Goal: Information Seeking & Learning: Learn about a topic

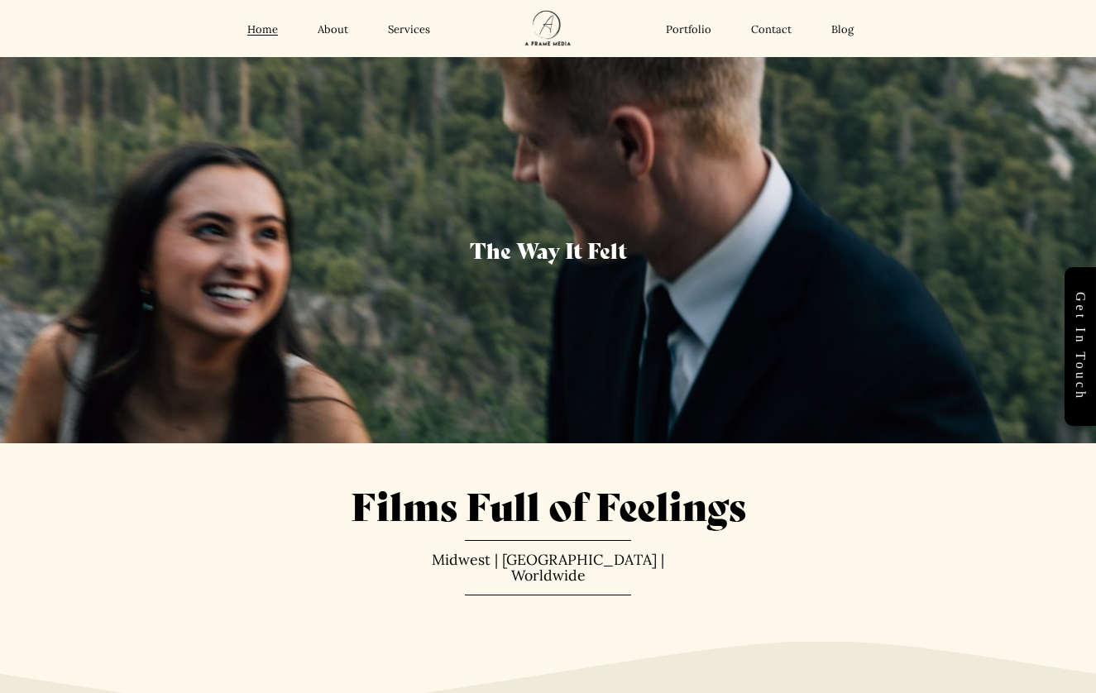
click at [413, 31] on link "Services" at bounding box center [409, 29] width 42 height 14
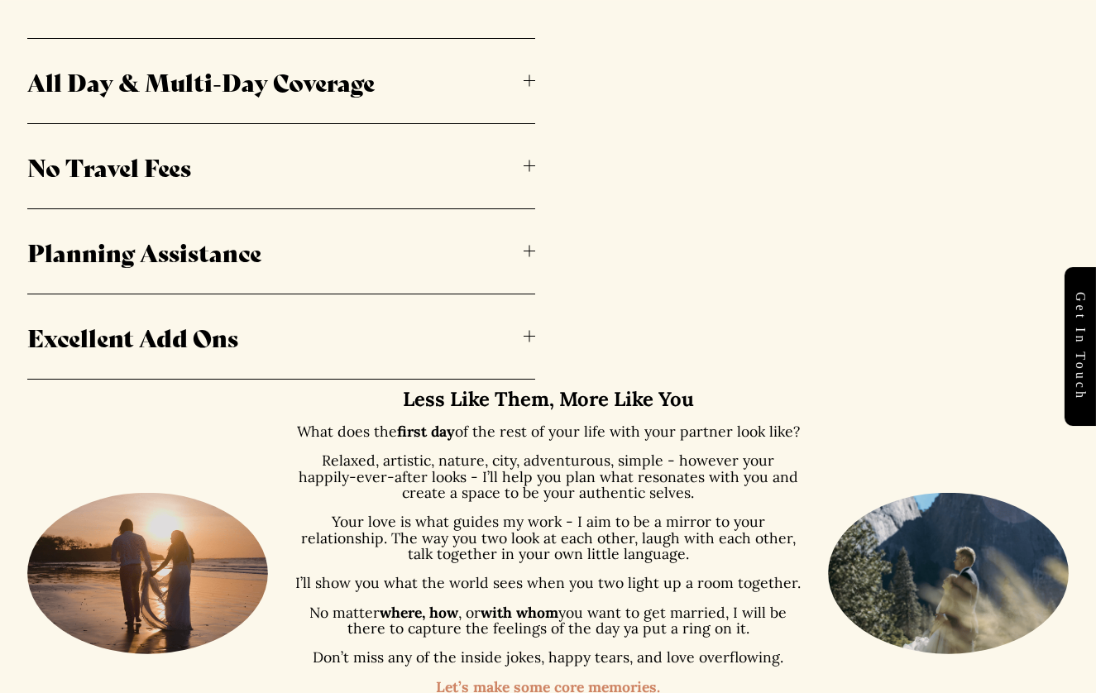
scroll to position [1008, 0]
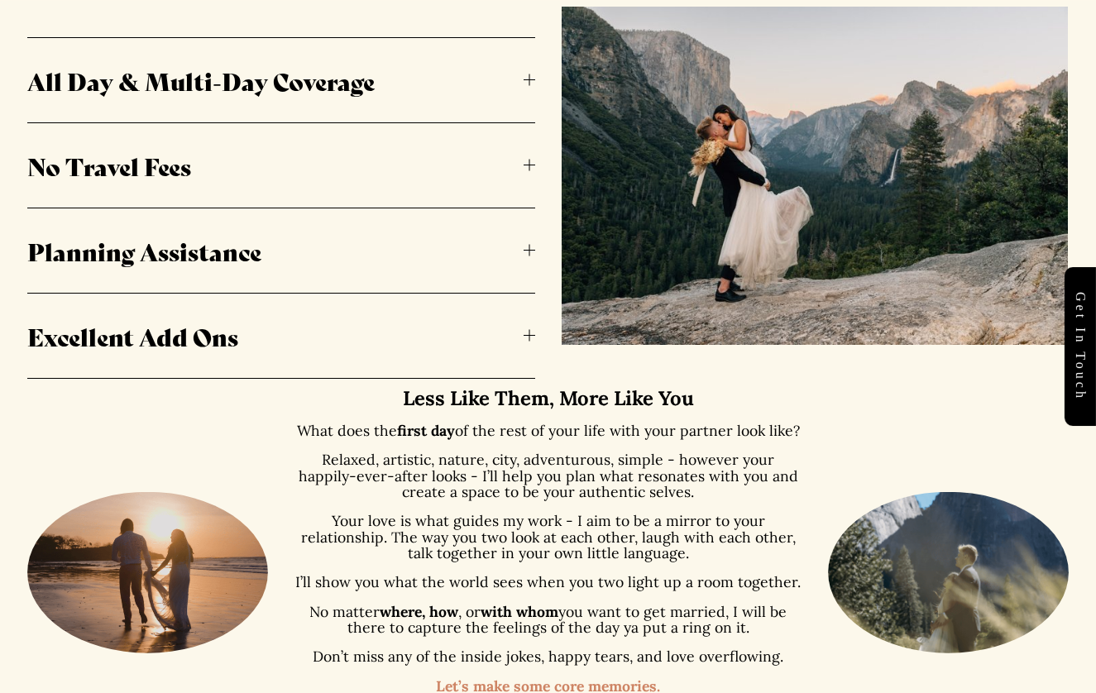
click at [526, 75] on div at bounding box center [530, 80] width 12 height 12
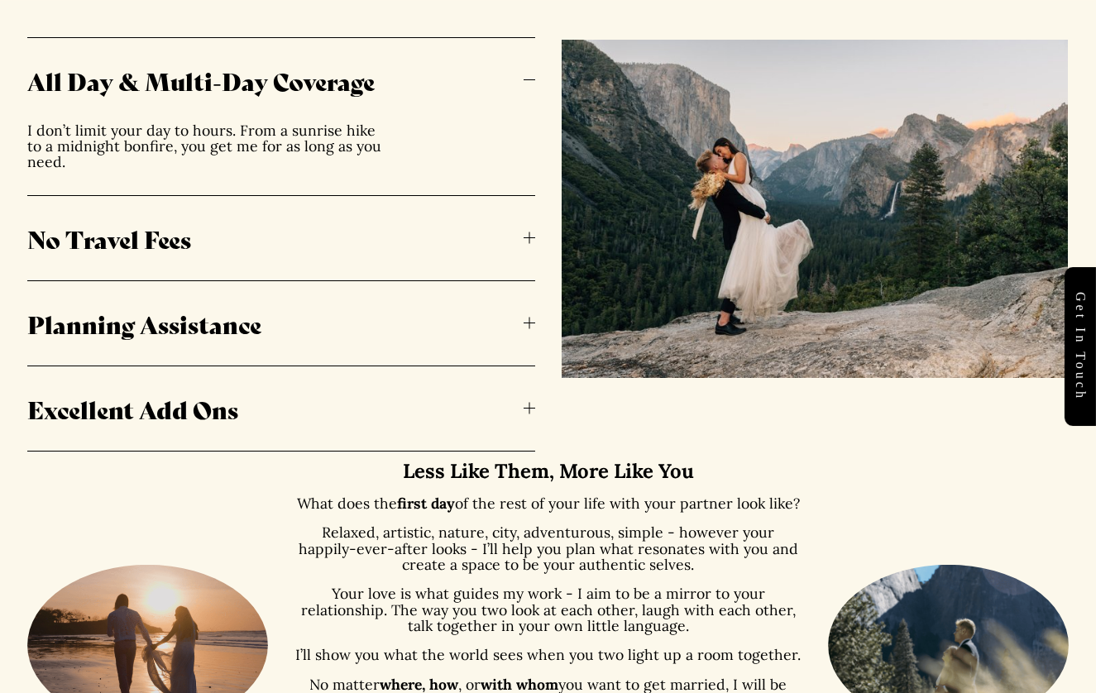
click at [526, 76] on div at bounding box center [530, 80] width 12 height 12
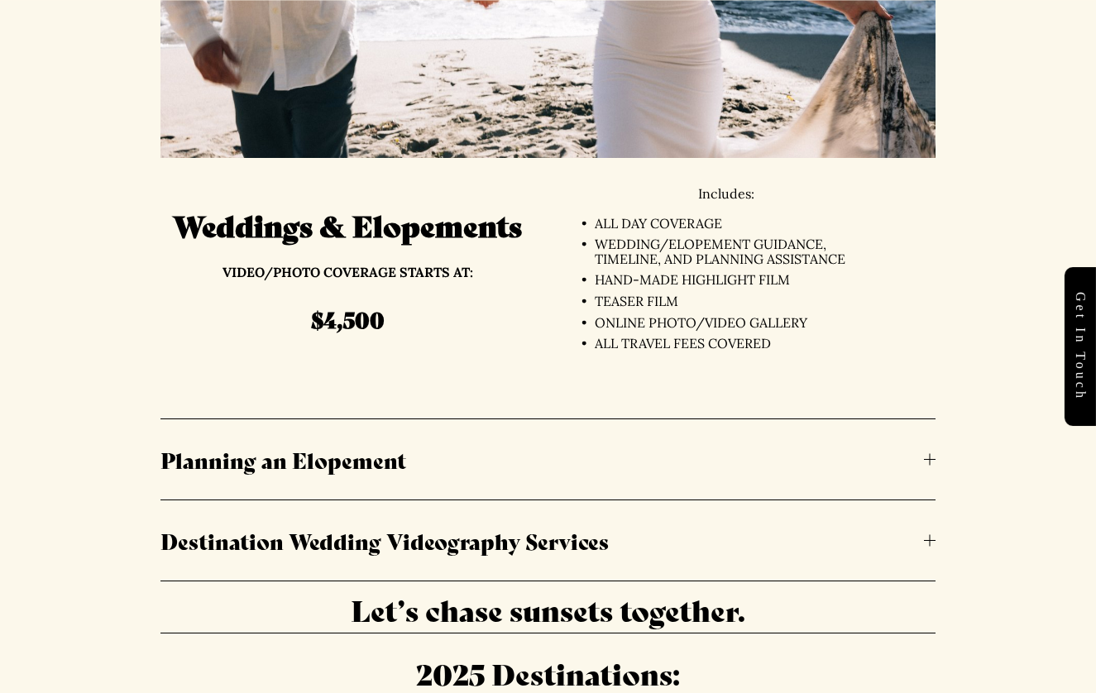
scroll to position [3605, 0]
